Goal: Find contact information: Find contact information

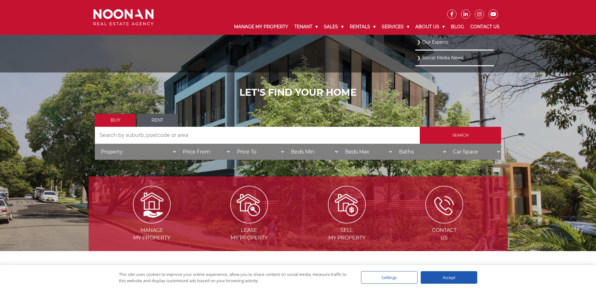
click at [438, 42] on link "Our Experts" at bounding box center [454, 42] width 75 height 8
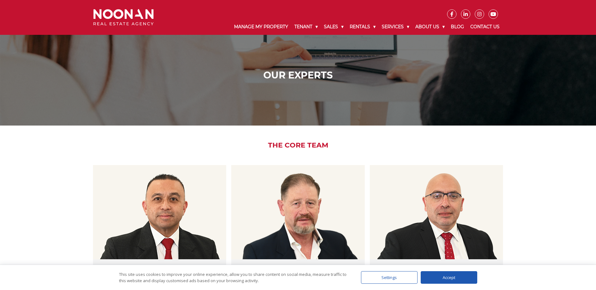
drag, startPoint x: 30, startPoint y: 156, endPoint x: 49, endPoint y: 93, distance: 65.9
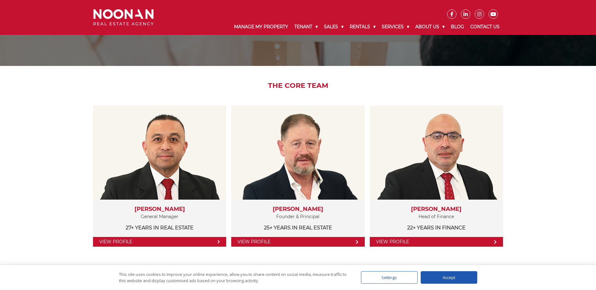
scroll to position [63, 0]
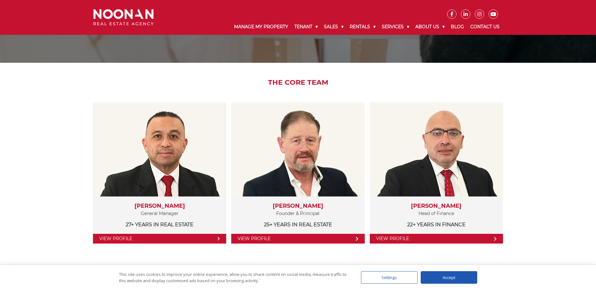
click at [40, 164] on div "The Core Team View Profile Martin Reyes General Manager 27+ years in Real Estat…" at bounding box center [298, 165] width 596 height 205
drag, startPoint x: 78, startPoint y: 93, endPoint x: 536, endPoint y: 176, distance: 465.5
click at [536, 176] on div "The Core Team View Profile Martin Reyes General Manager 27+ years in Real Estat…" at bounding box center [298, 165] width 596 height 205
drag, startPoint x: 536, startPoint y: 176, endPoint x: 538, endPoint y: 181, distance: 5.3
click at [538, 181] on div "The Core Team View Profile Martin Reyes General Manager 27+ years in Real Estat…" at bounding box center [298, 165] width 596 height 205
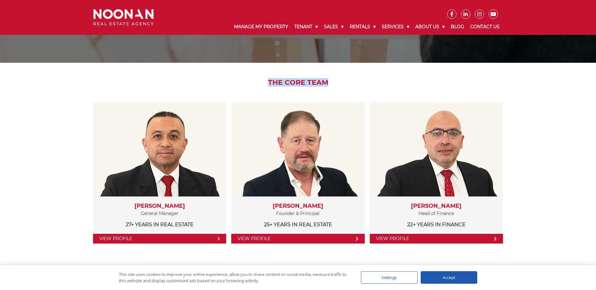
drag, startPoint x: 335, startPoint y: 84, endPoint x: 351, endPoint y: 85, distance: 15.4
click at [351, 85] on div "The Core Team View Profile Martin Reyes General Manager 27+ years in Real Estat…" at bounding box center [298, 165] width 419 height 205
click at [352, 84] on h2 "The Core Team" at bounding box center [298, 83] width 419 height 8
